Goal: Task Accomplishment & Management: Use online tool/utility

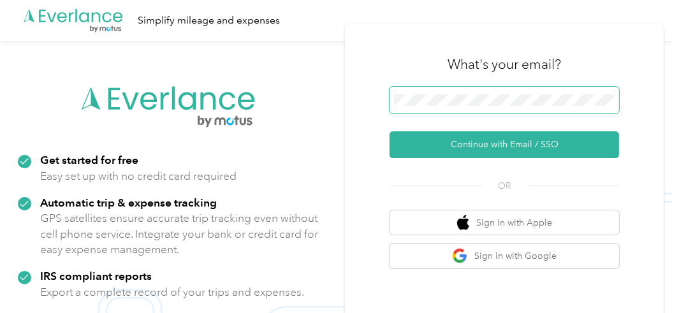
click at [430, 92] on span at bounding box center [505, 100] width 230 height 27
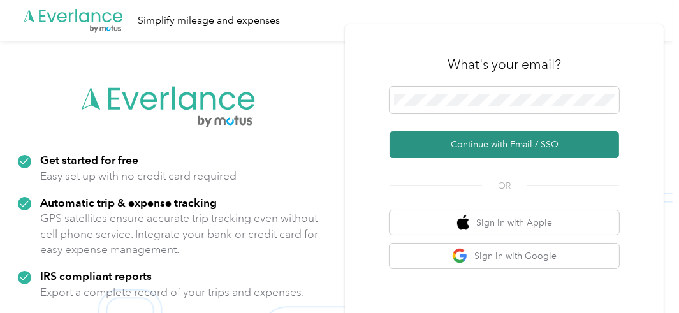
click at [492, 146] on button "Continue with Email / SSO" at bounding box center [505, 144] width 230 height 27
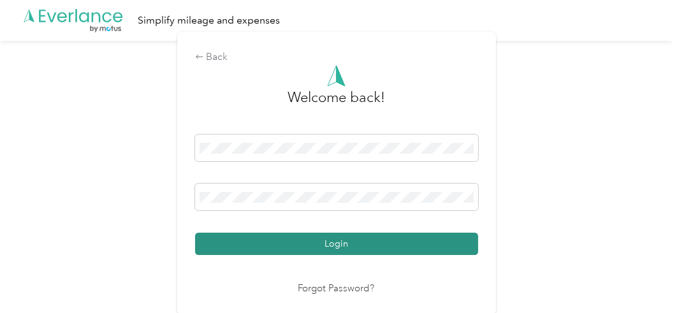
click at [332, 239] on button "Login" at bounding box center [336, 244] width 283 height 22
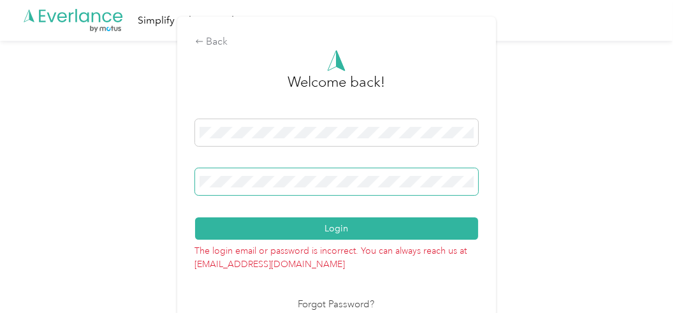
click at [285, 192] on span at bounding box center [336, 181] width 283 height 27
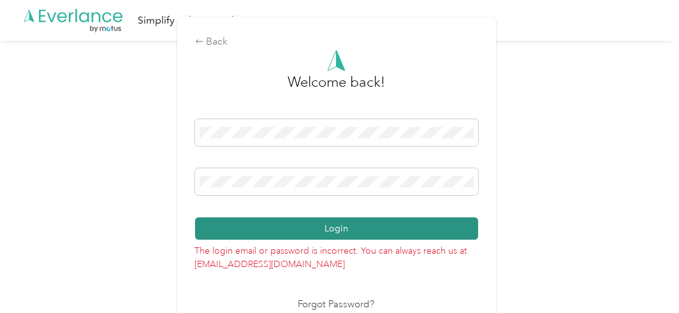
click at [274, 228] on button "Login" at bounding box center [336, 228] width 283 height 22
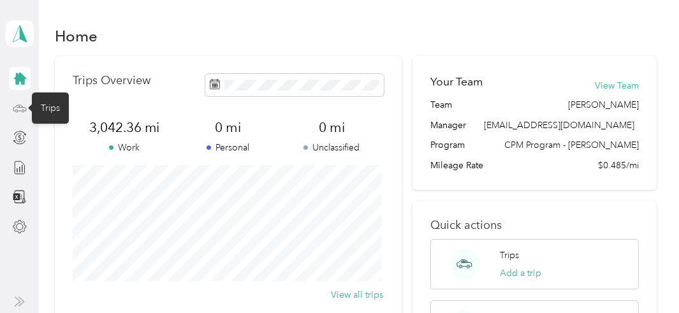
click at [21, 101] on icon at bounding box center [20, 108] width 14 height 14
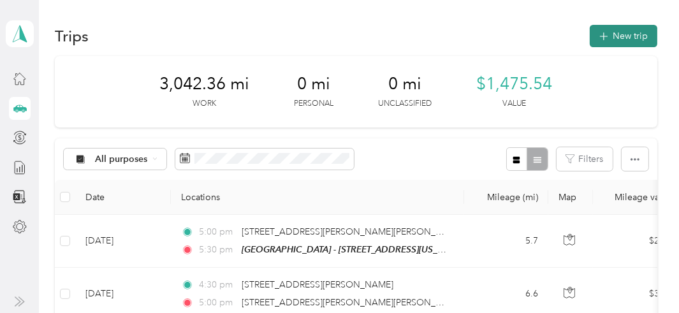
click at [615, 35] on button "New trip" at bounding box center [624, 36] width 68 height 22
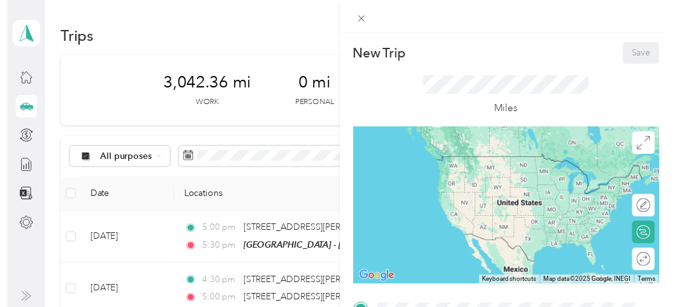
scroll to position [265, 0]
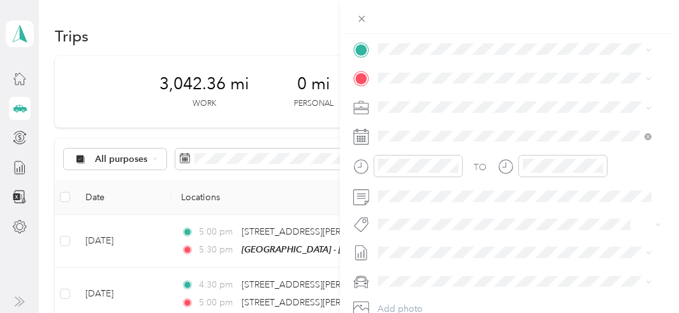
click at [454, 107] on div "TEAM Muskegon - [STREET_ADDRESS][US_STATE]" at bounding box center [492, 108] width 181 height 31
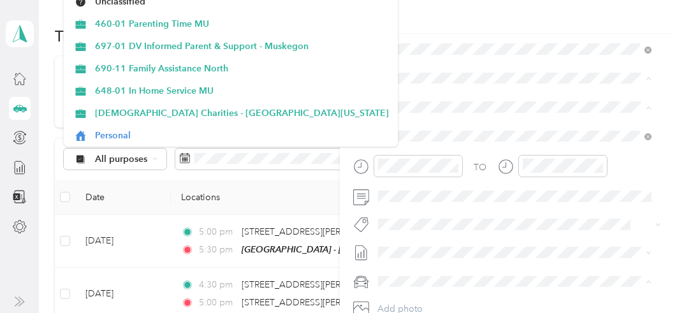
scroll to position [156, 0]
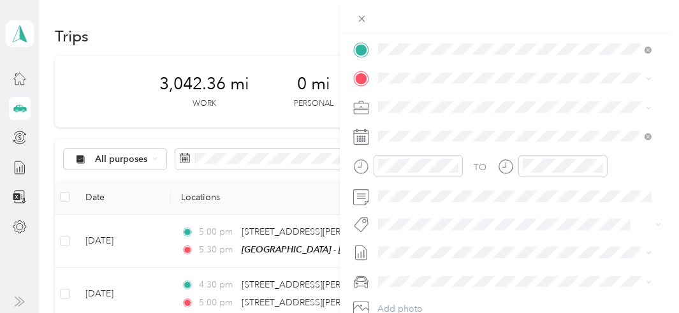
click at [467, 179] on span "[STREET_ADDRESS][US_STATE]" at bounding box center [466, 173] width 128 height 11
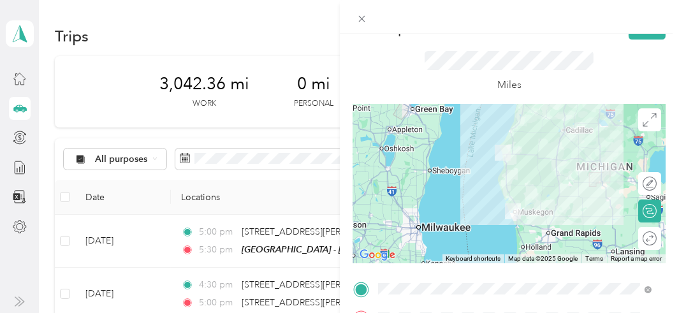
scroll to position [51, 0]
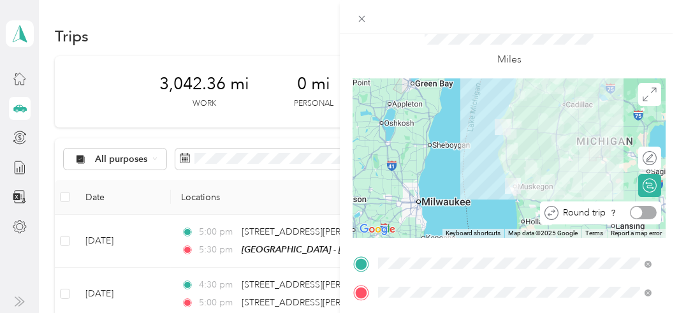
drag, startPoint x: 643, startPoint y: 212, endPoint x: 666, endPoint y: 217, distance: 24.1
click at [666, 217] on form "New Trip Save This trip cannot be edited because it is either under review, app…" at bounding box center [510, 277] width 340 height 570
click at [631, 209] on div at bounding box center [636, 212] width 11 height 11
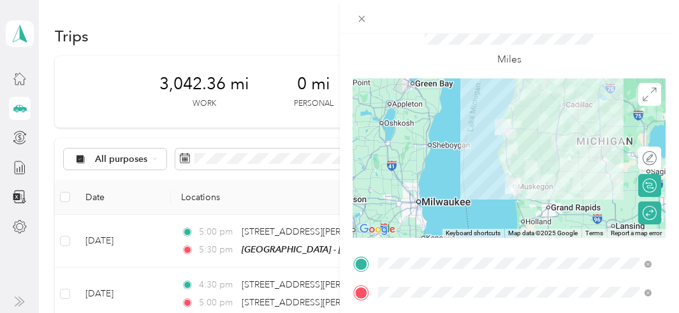
click at [677, 20] on div at bounding box center [510, 17] width 340 height 34
click at [675, 22] on div at bounding box center [510, 17] width 340 height 34
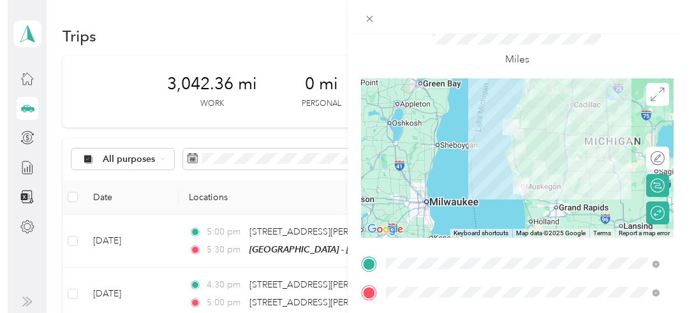
scroll to position [0, 0]
